Goal: Task Accomplishment & Management: Manage account settings

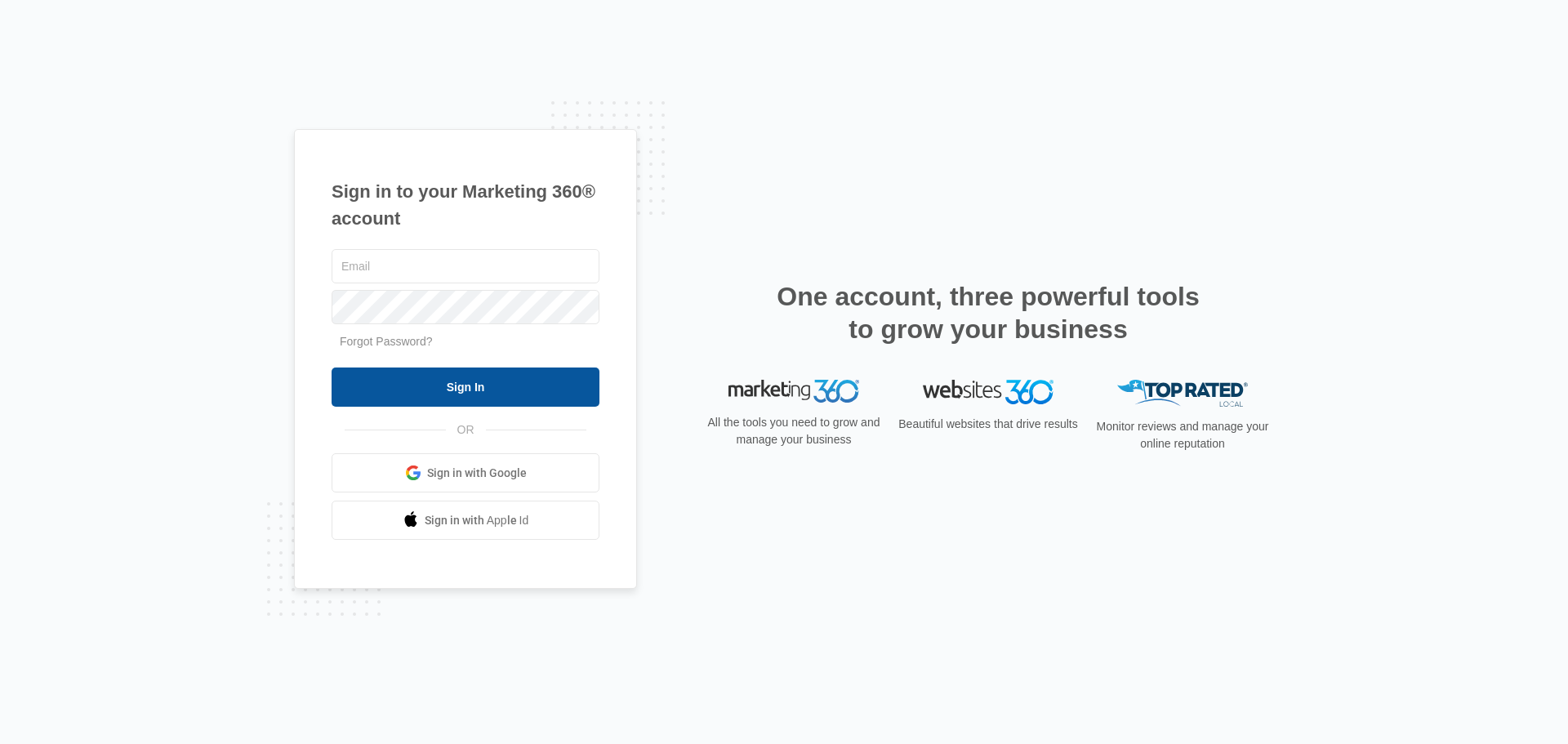
type input "[EMAIL_ADDRESS][DOMAIN_NAME]"
click at [433, 395] on input "Sign In" at bounding box center [465, 387] width 268 height 40
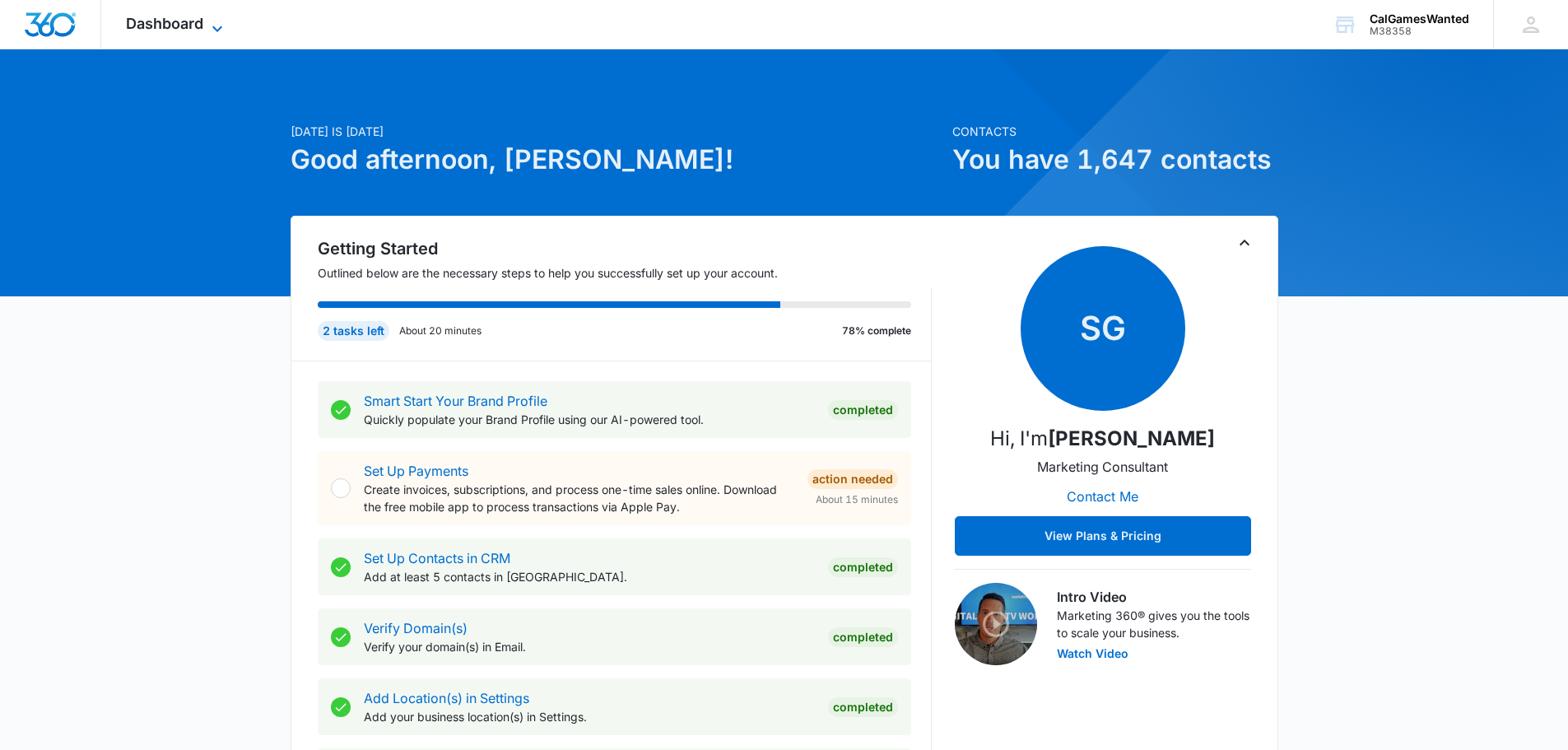
click at [218, 22] on icon at bounding box center [216, 28] width 19 height 19
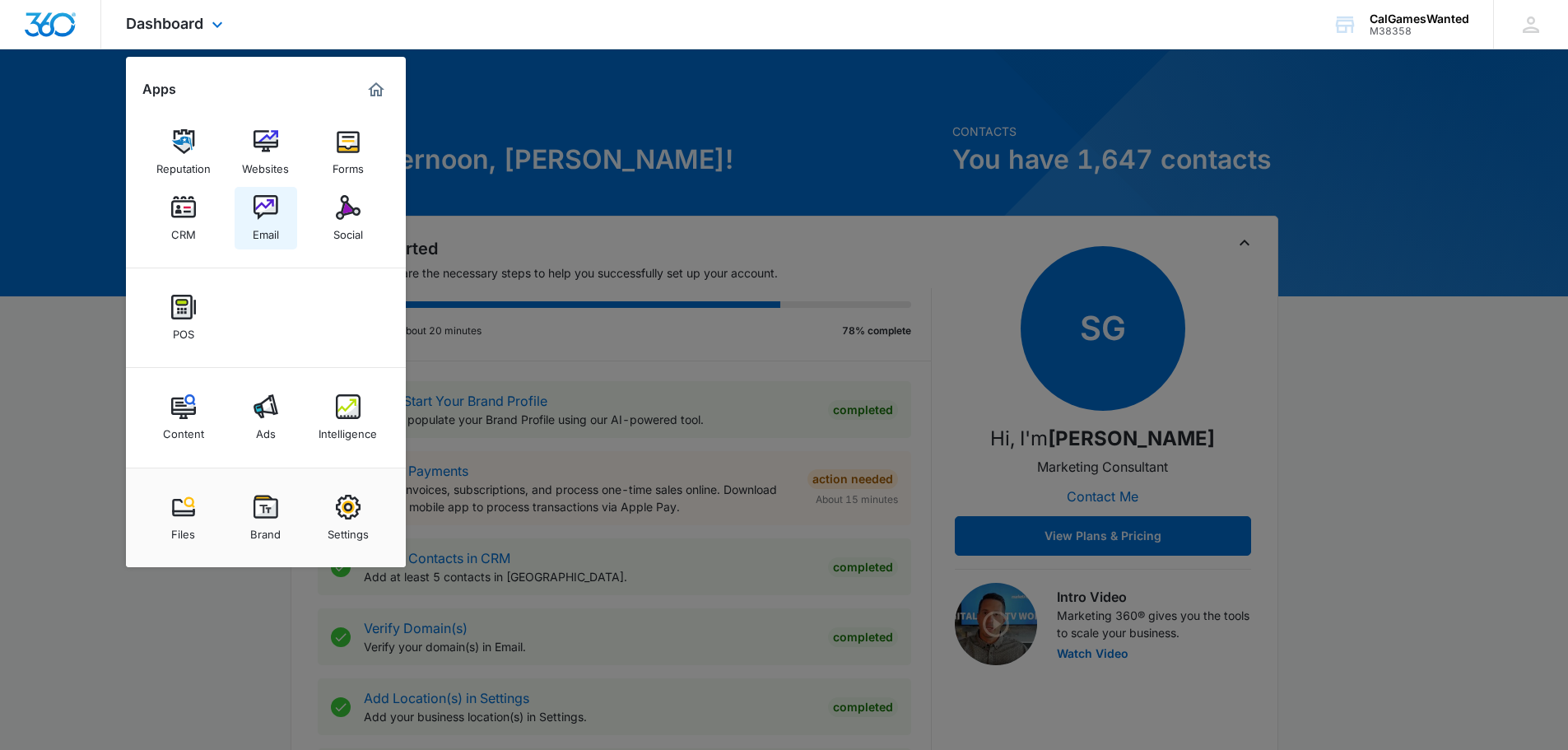
click at [267, 207] on img at bounding box center [266, 207] width 25 height 25
